Goal: Feedback & Contribution: Submit feedback/report problem

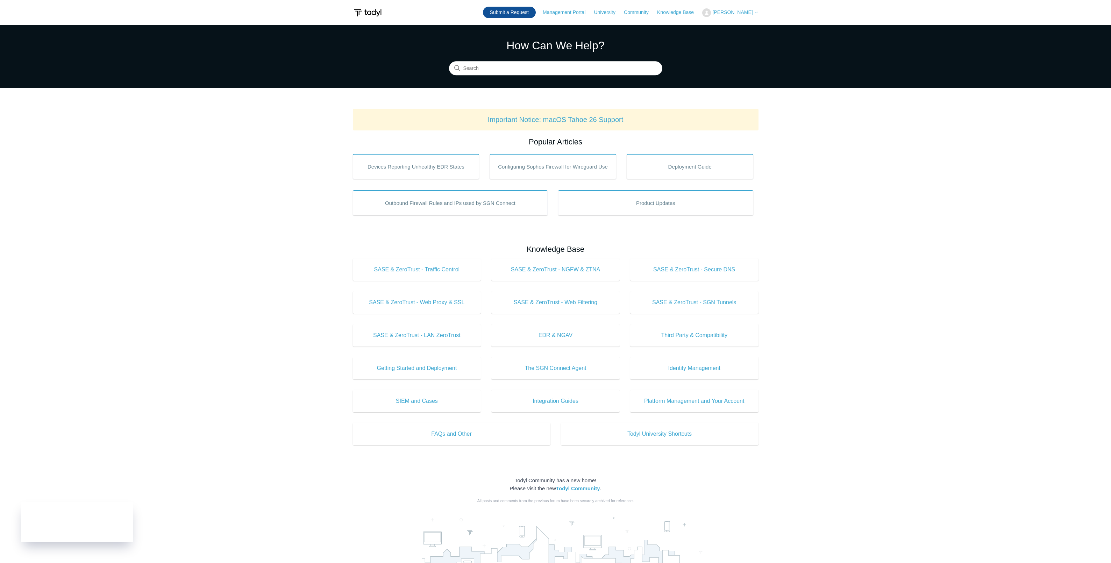
click at [517, 13] on link "Submit a Request" at bounding box center [509, 13] width 53 height 12
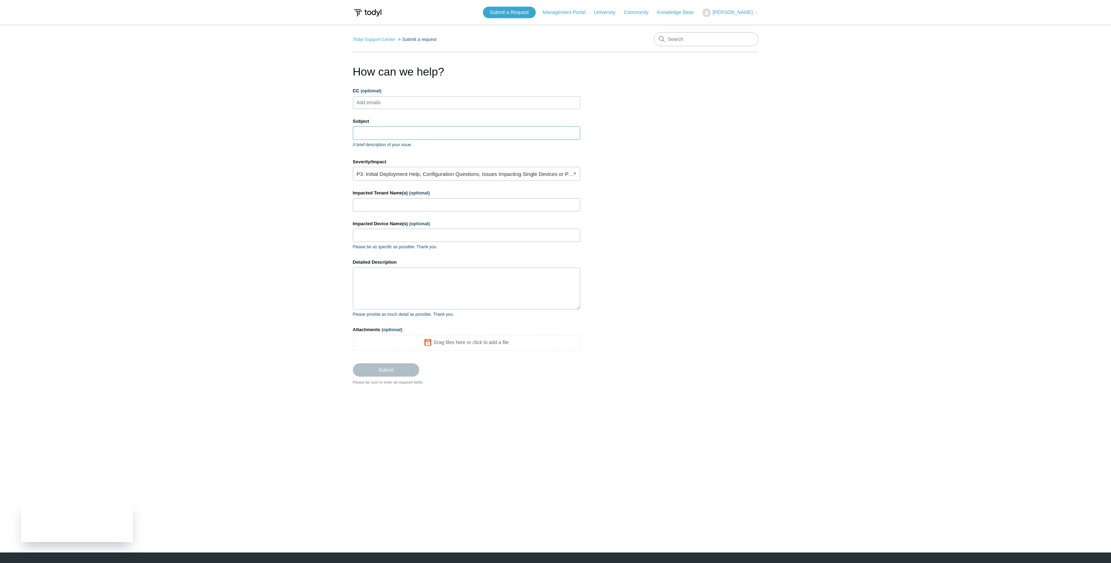
click at [431, 135] on input "Subject" at bounding box center [466, 132] width 227 height 13
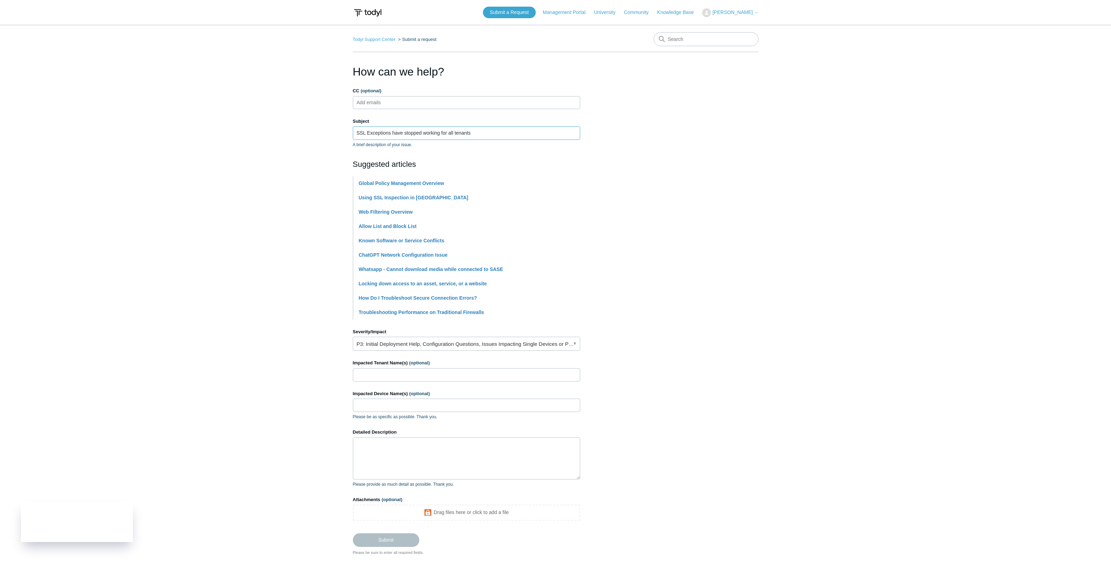
type input "SSL Exceptions have stopped working for all tenants"
click at [458, 345] on link "P3: Initial Deployment Help, Configuration Questions, Issues Impacting Single D…" at bounding box center [466, 344] width 227 height 14
click at [449, 349] on li "P1: Complete, Active Outage of Previously Working Configuration and Tenant, Mul…" at bounding box center [466, 351] width 227 height 9
click at [430, 375] on input "Impacted Tenant Name(s) (optional)" at bounding box center [466, 374] width 227 height 13
type input "All"
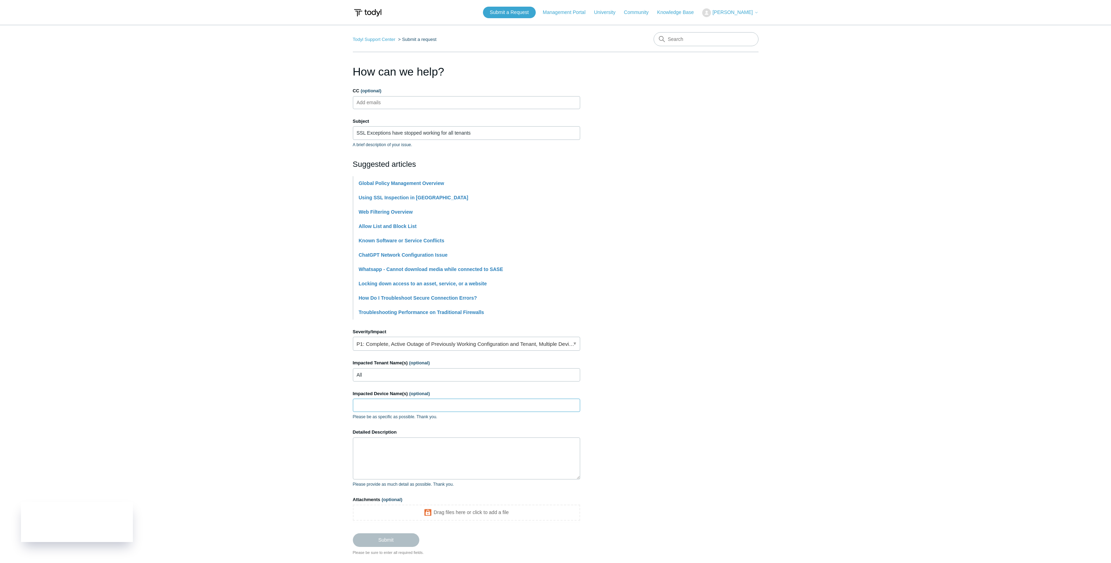
click at [431, 406] on input "Impacted Device Name(s) (optional)" at bounding box center [466, 405] width 227 height 13
type input "All"
click at [477, 451] on textarea "Detailed Description" at bounding box center [466, 459] width 227 height 42
click at [371, 456] on textarea "URLs added the SSL Exceptions have stopped working. Mulple reports from users a…" at bounding box center [466, 459] width 227 height 42
type textarea "URLs added the SSL Exceptions have stopped working. Mulple reports from users a…"
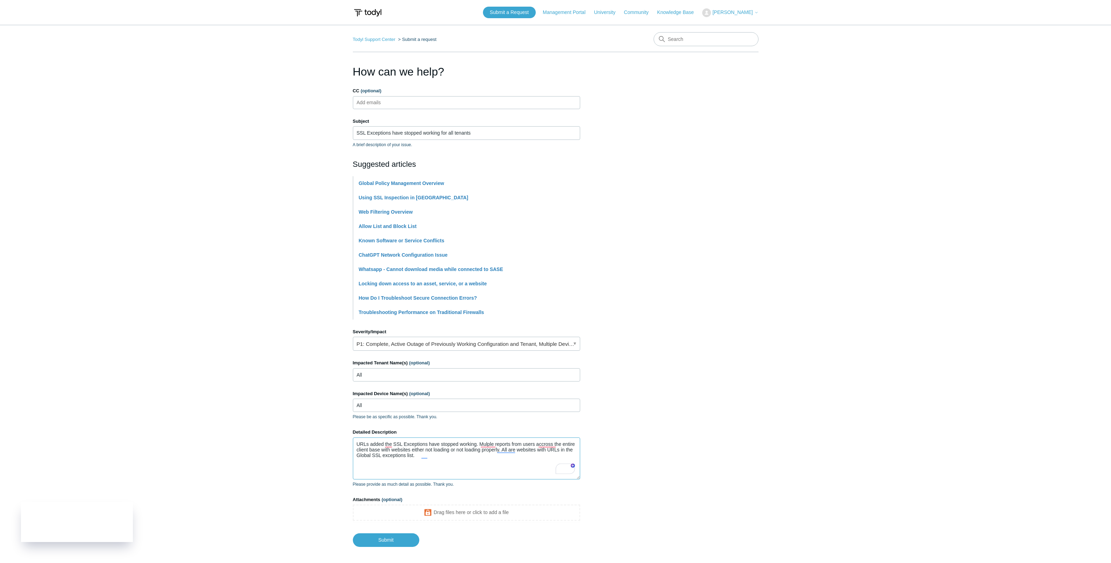
click at [438, 457] on textarea "URLs added the SSL Exceptions have stopped working. Mulple reports from users a…" at bounding box center [466, 459] width 227 height 42
drag, startPoint x: 438, startPoint y: 457, endPoint x: 353, endPoint y: 437, distance: 88.2
click at [353, 437] on div "Detailed Description URLs added the SSL Exceptions have stopped working. Mulple…" at bounding box center [466, 458] width 227 height 59
click at [447, 456] on textarea "Detailed Description" at bounding box center [466, 459] width 227 height 42
paste textarea "URLs in the Global SSL Exceptions list have stopped working. Multiple users acr…"
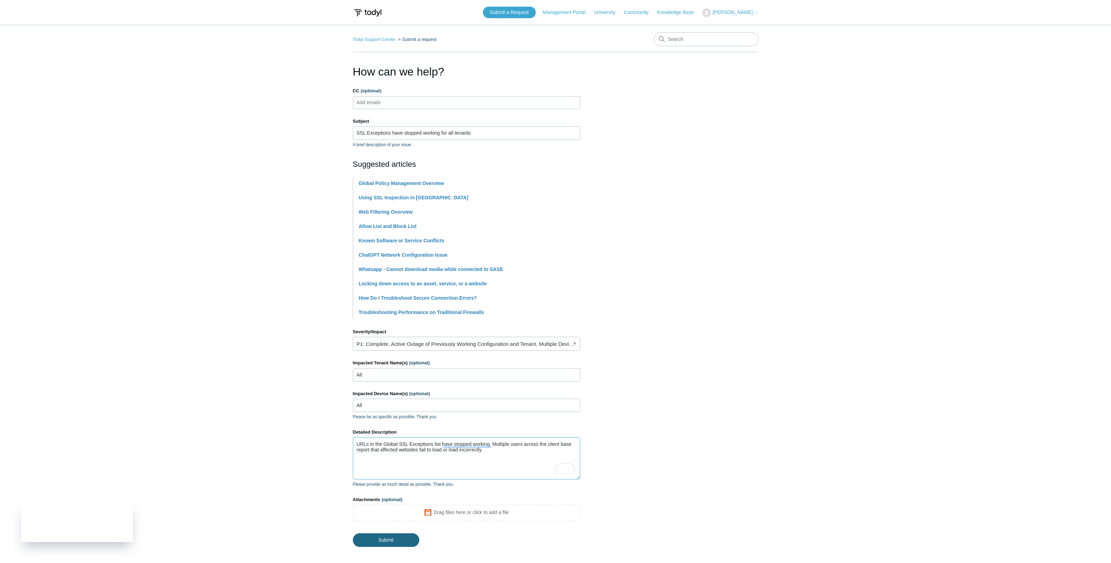
type textarea "URLs in the Global SSL Exceptions list have stopped working. Multiple users acr…"
click at [403, 540] on input "Submit" at bounding box center [386, 540] width 66 height 14
